Goal: Information Seeking & Learning: Learn about a topic

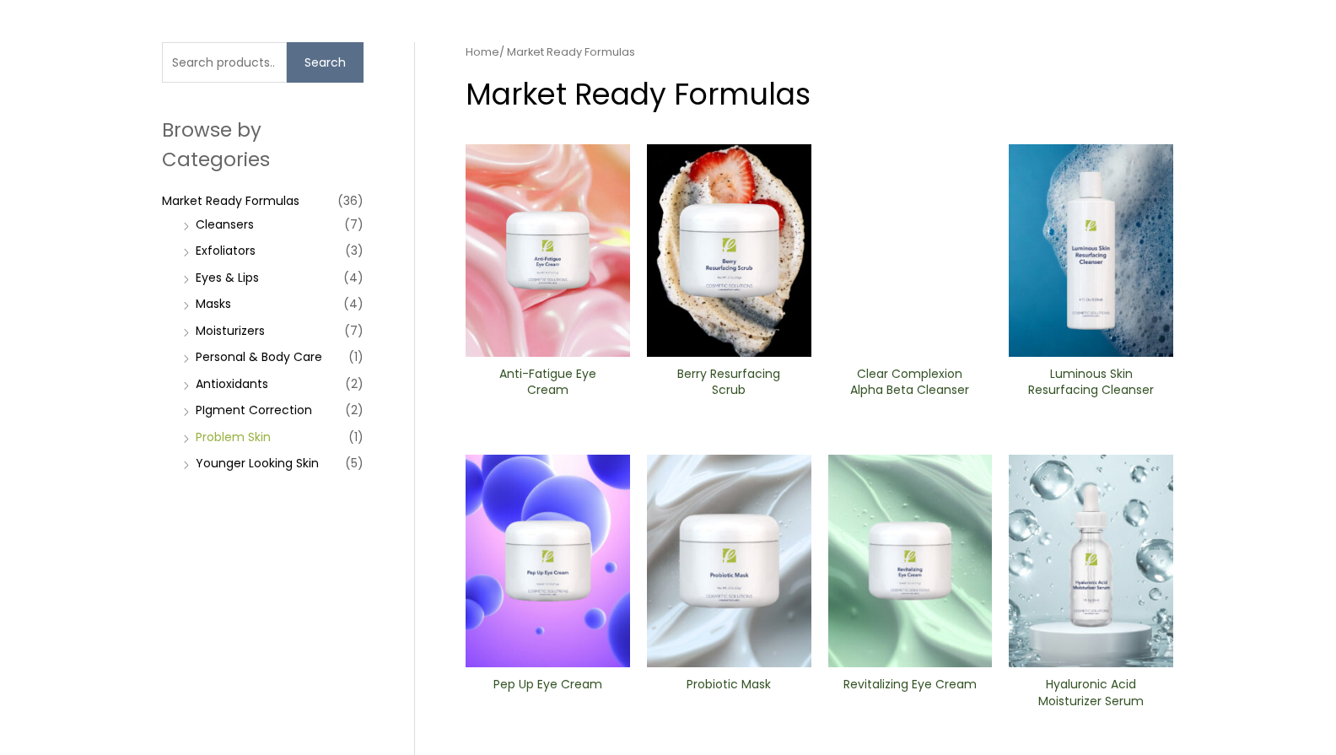
scroll to position [109, 0]
click at [214, 383] on link "Antioxidants" at bounding box center [232, 383] width 73 height 17
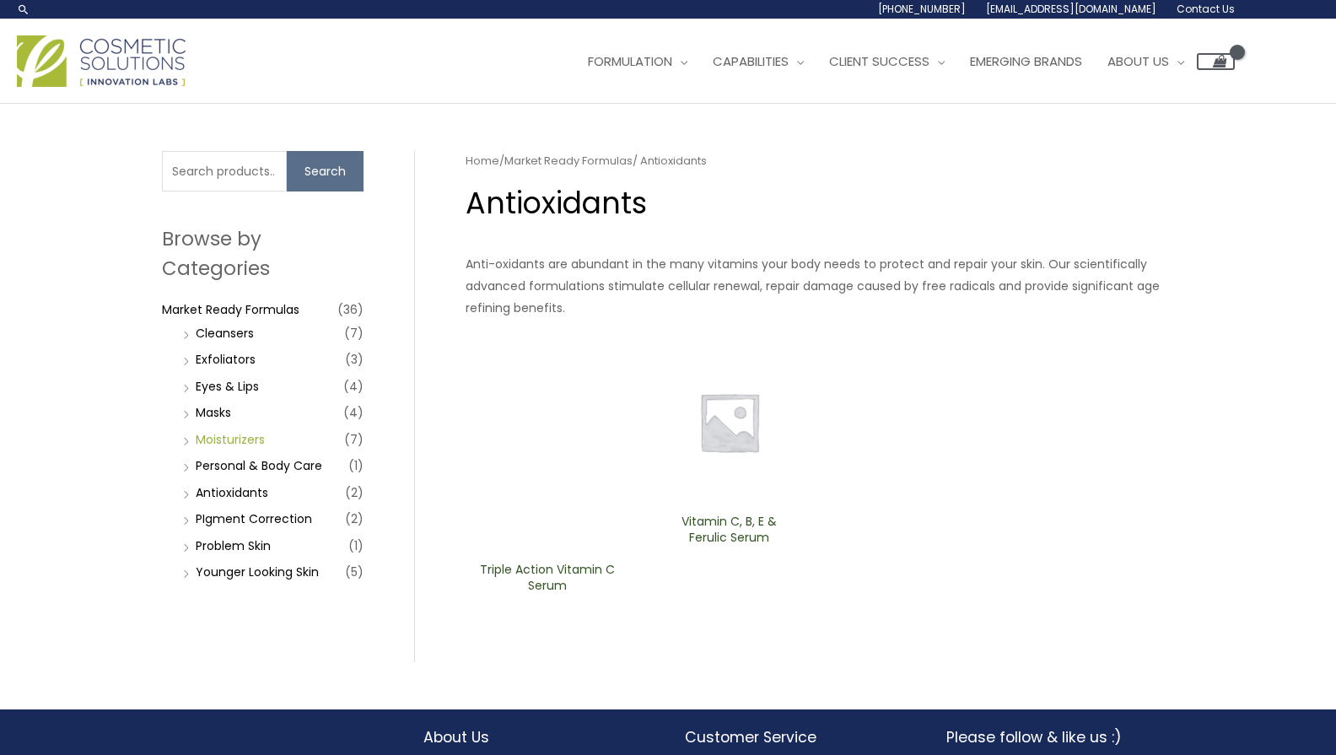
click at [226, 436] on link "Moisturizers" at bounding box center [230, 439] width 69 height 17
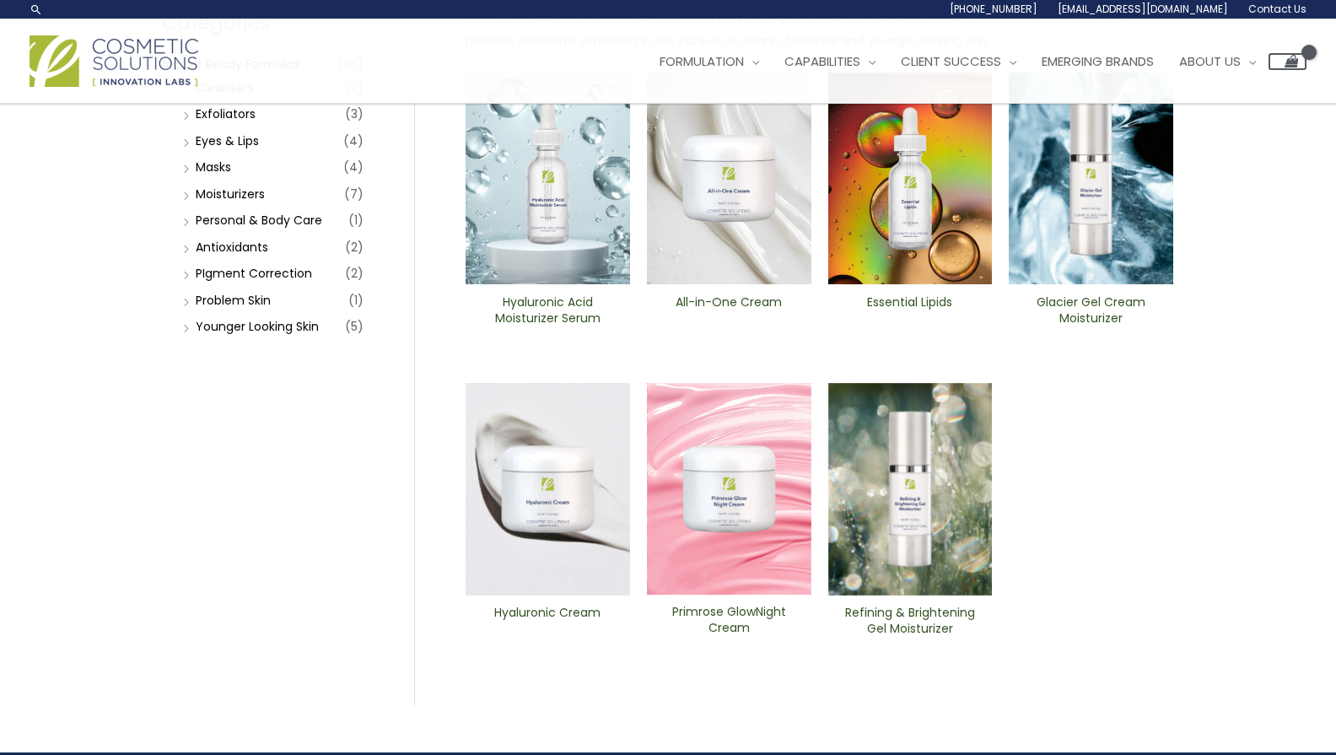
scroll to position [235, 0]
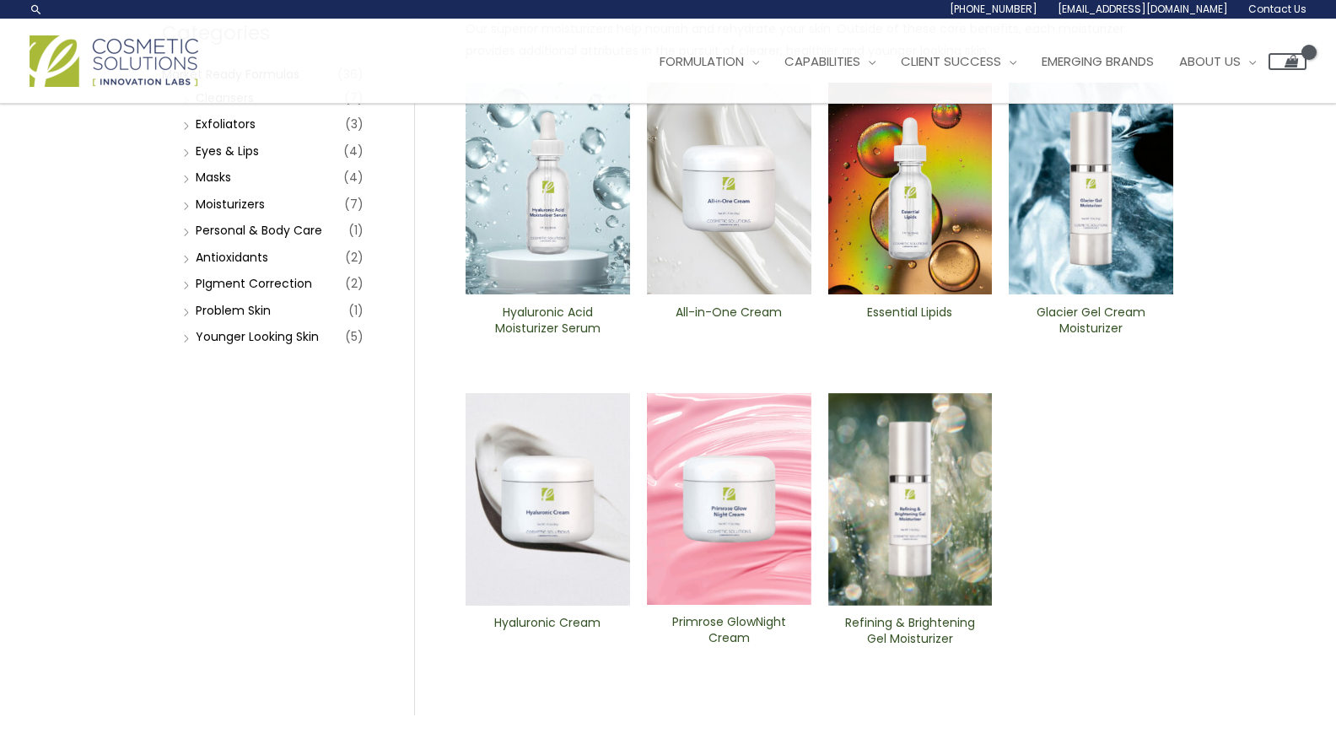
click at [723, 312] on h2 "All-in-One ​Cream" at bounding box center [729, 321] width 136 height 32
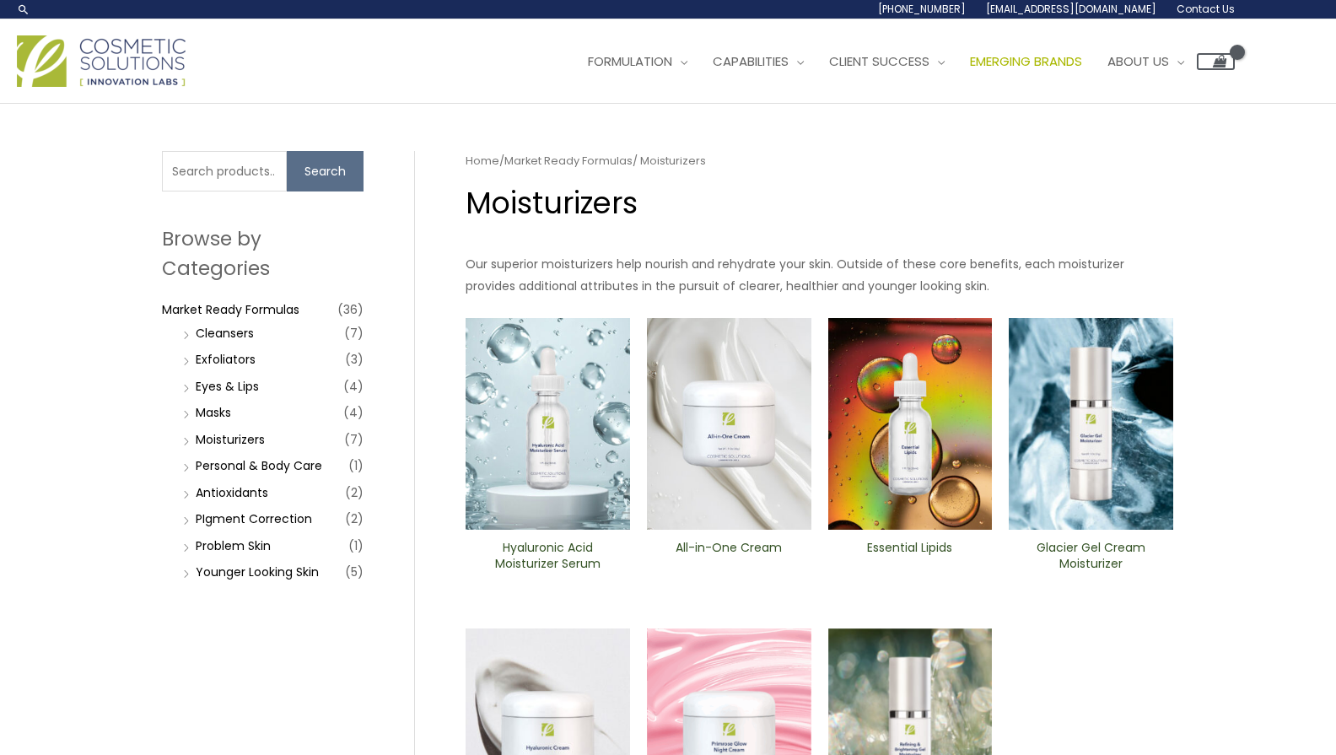
scroll to position [0, 0]
click at [1169, 226] on span "Contact" at bounding box center [1140, 232] width 62 height 18
click at [219, 384] on link "Eyes & Lips" at bounding box center [227, 386] width 63 height 17
click at [545, 550] on h2 "Hyaluronic Acid Moisturizer Serum" at bounding box center [548, 556] width 136 height 32
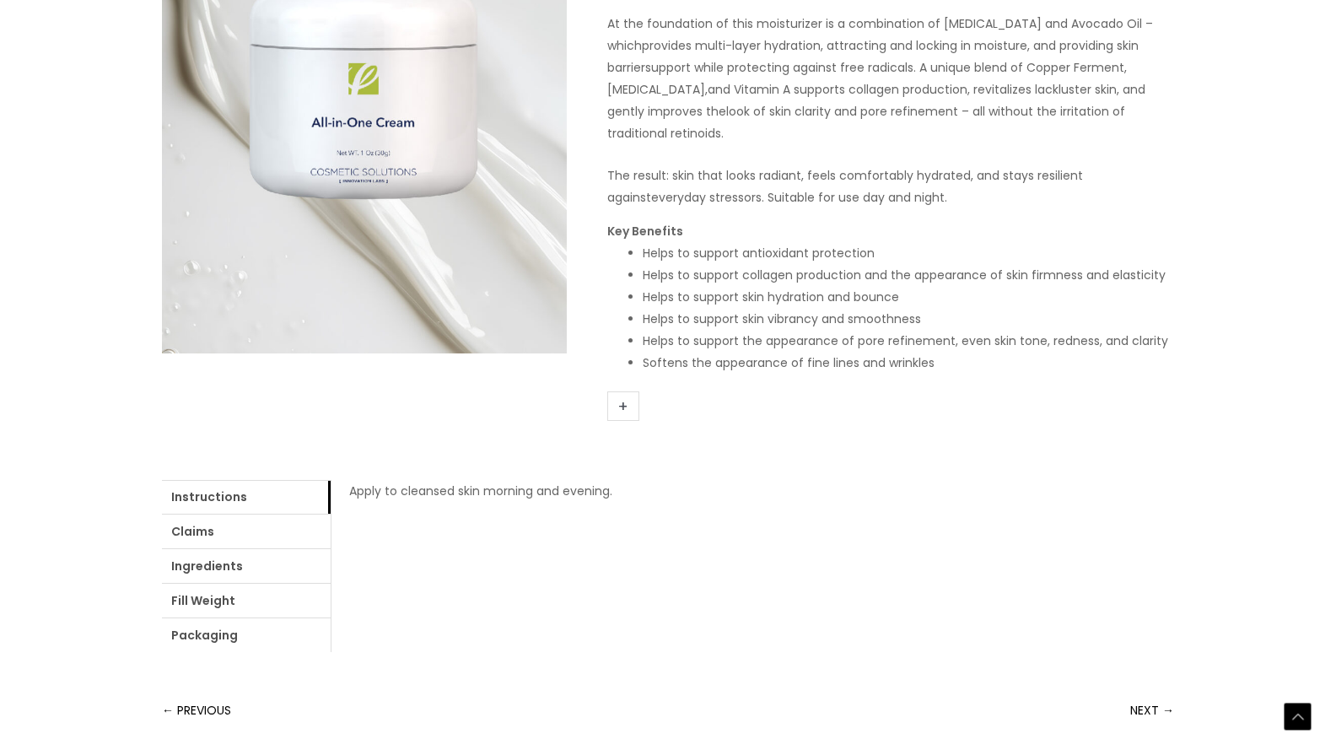
scroll to position [373, 0]
click at [625, 398] on link "+" at bounding box center [623, 406] width 32 height 30
click at [623, 408] on link "+" at bounding box center [623, 406] width 32 height 30
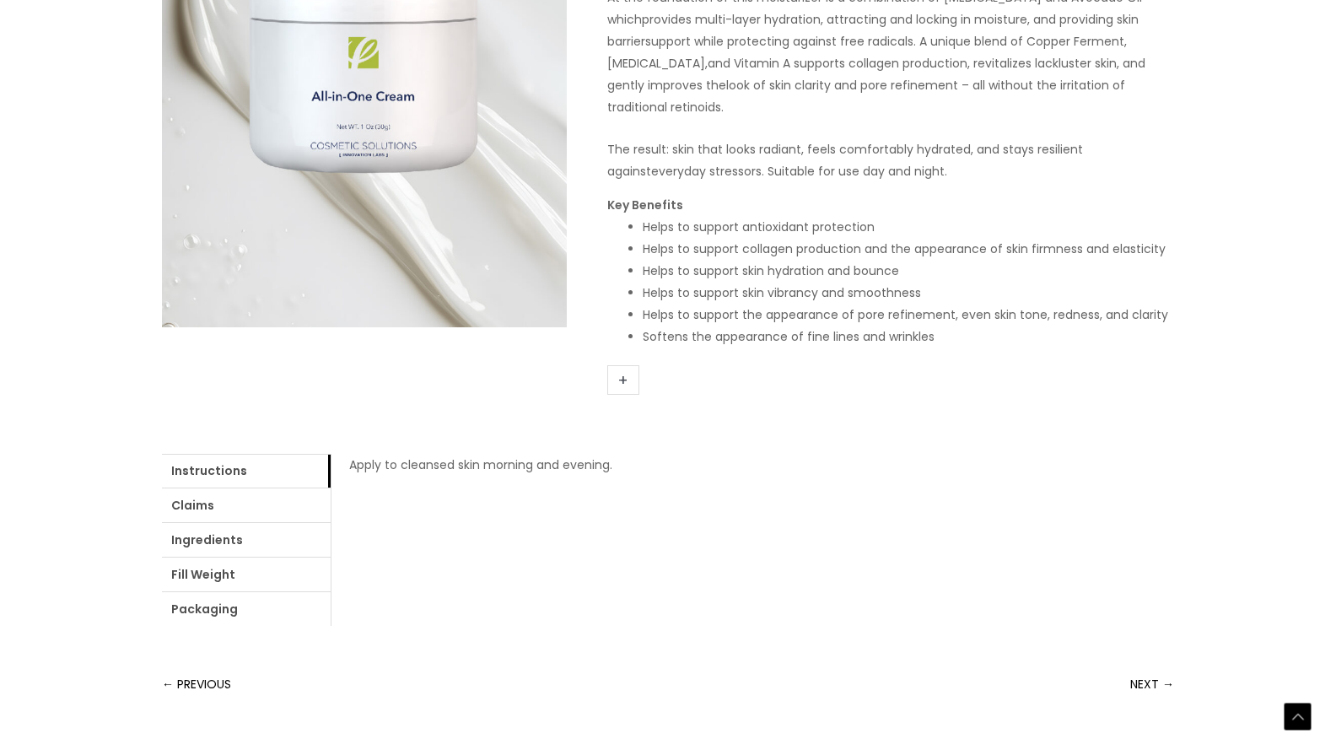
scroll to position [413, 0]
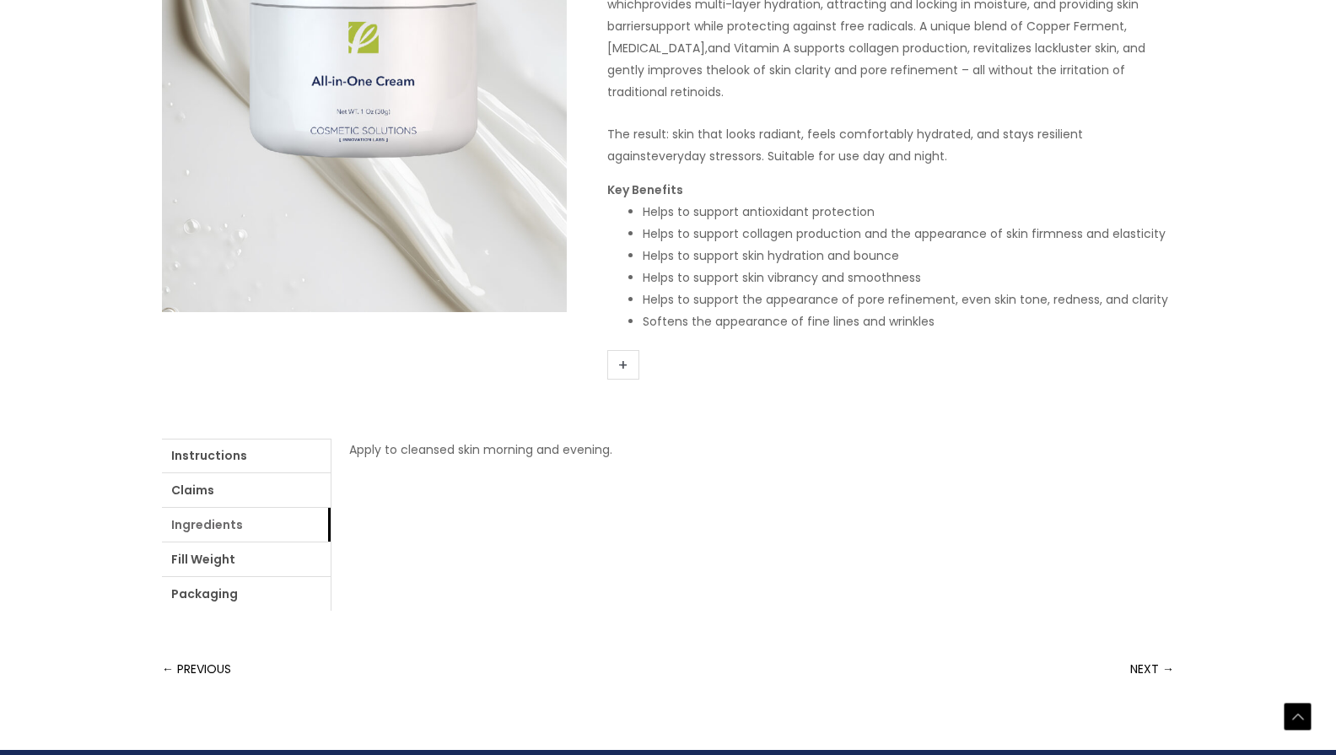
click at [208, 518] on link "Ingredients" at bounding box center [246, 525] width 169 height 34
click at [208, 554] on link "Fill Weight" at bounding box center [246, 559] width 169 height 34
click at [211, 589] on link "Packaging" at bounding box center [246, 594] width 169 height 34
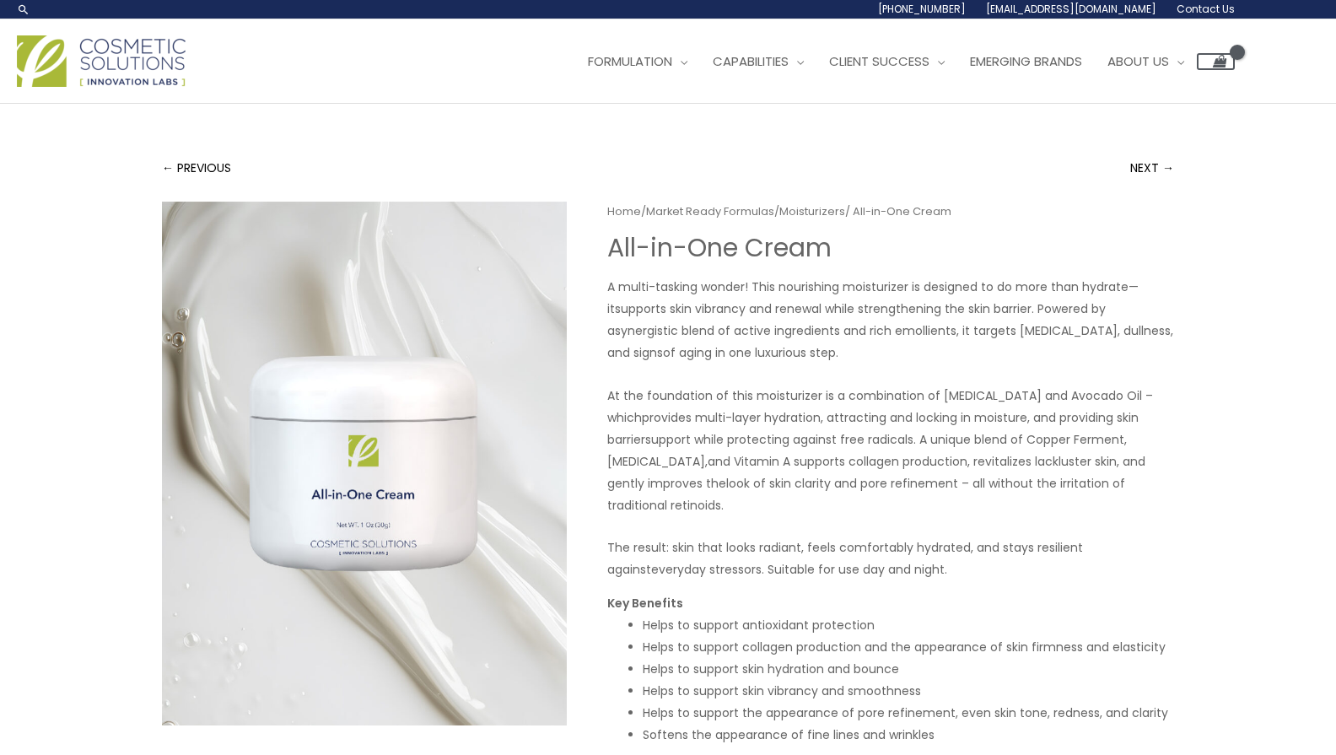
scroll to position [0, 0]
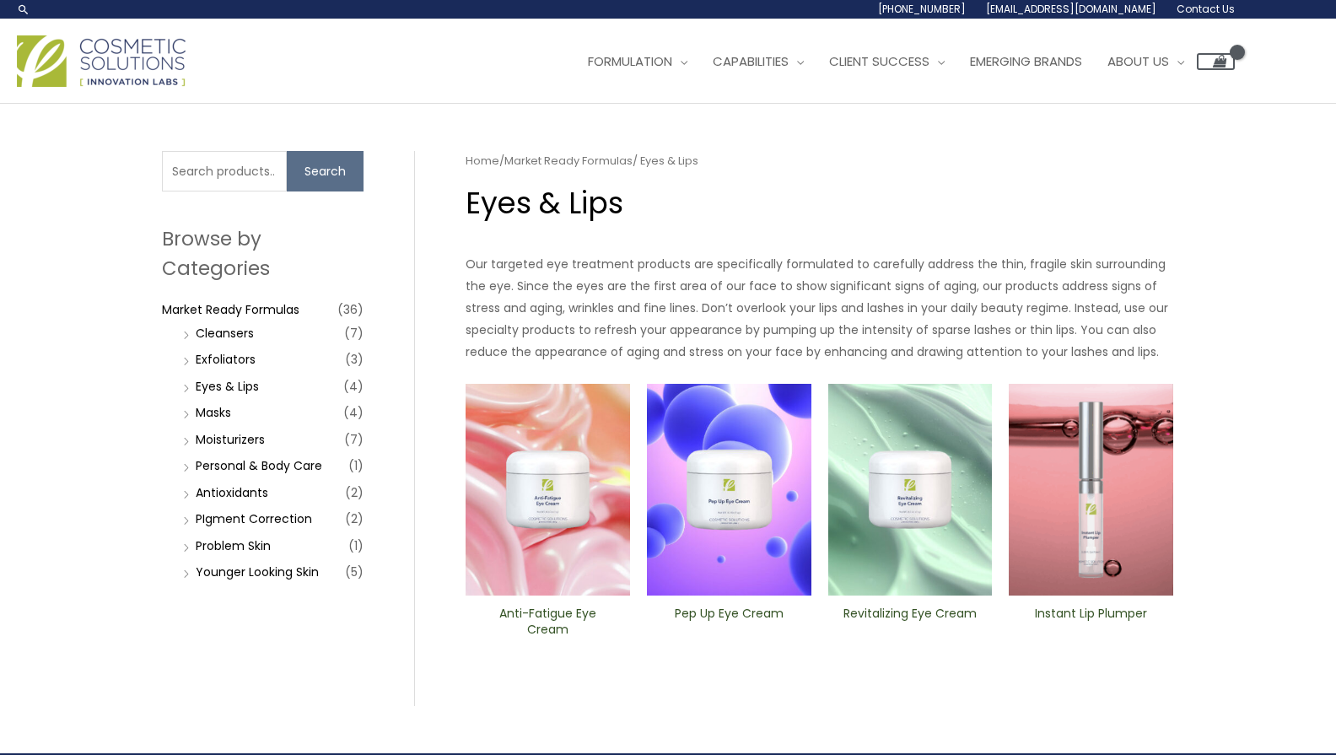
click at [732, 618] on h2 "Pep Up Eye Cream" at bounding box center [729, 622] width 136 height 32
